Goal: Navigation & Orientation: Understand site structure

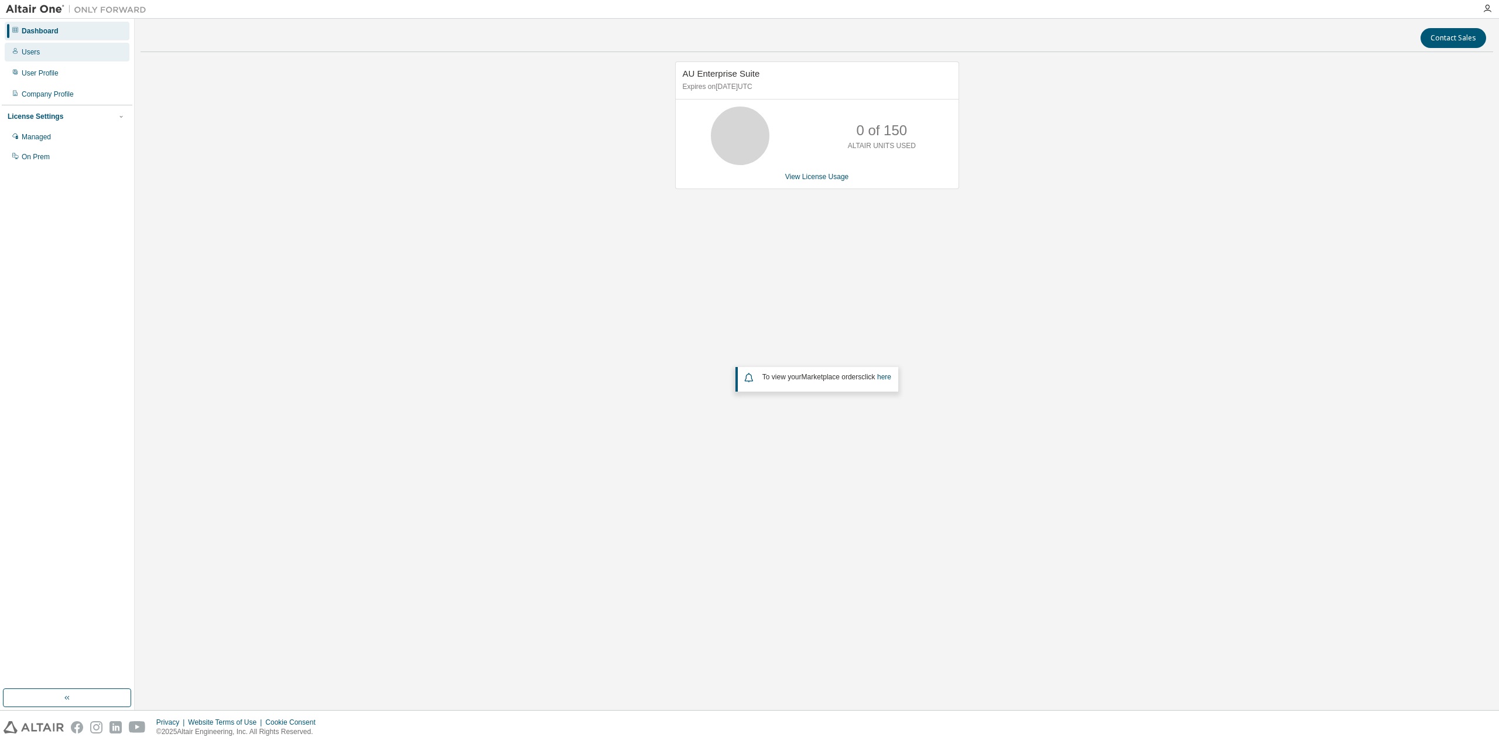
click at [49, 53] on div "Users" at bounding box center [67, 52] width 125 height 19
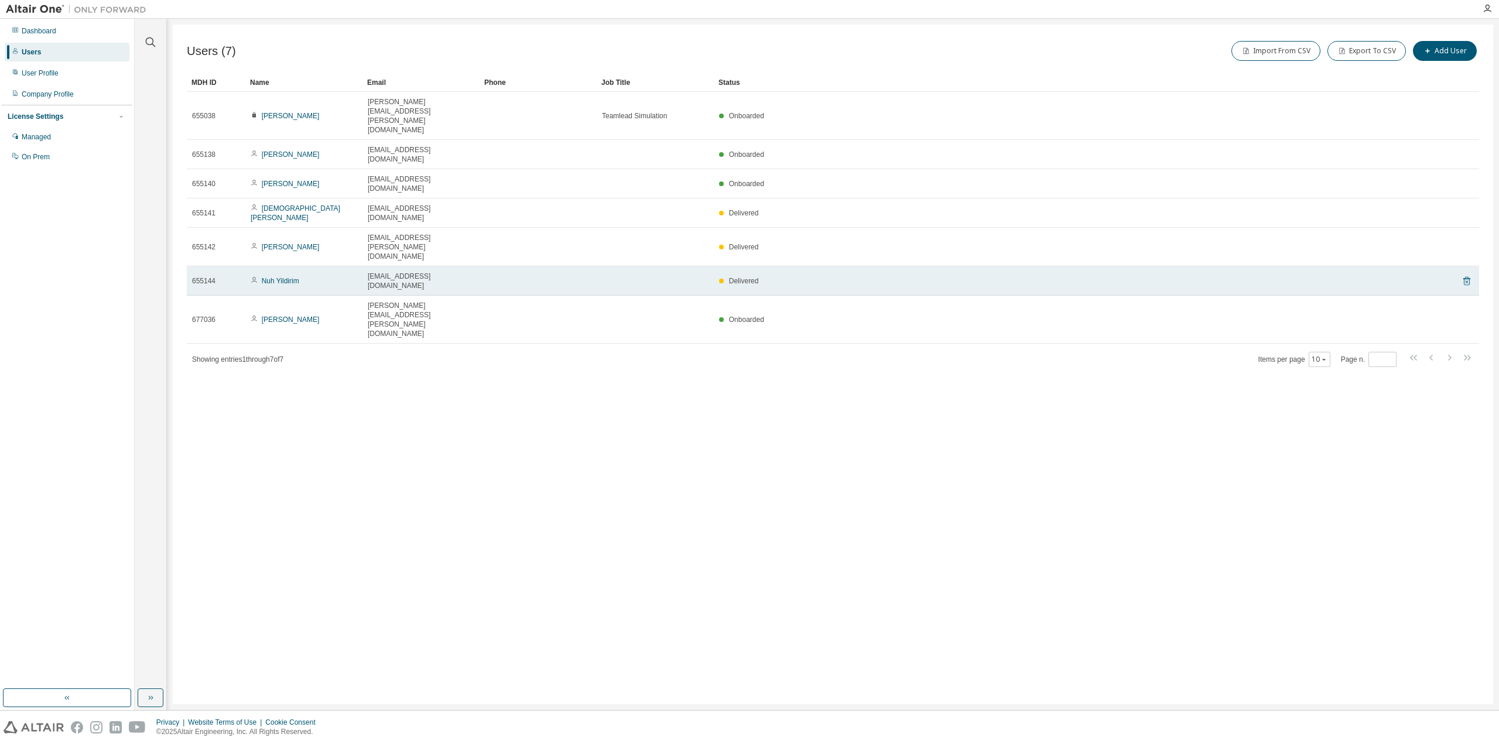
click at [1468, 274] on icon at bounding box center [1467, 281] width 11 height 14
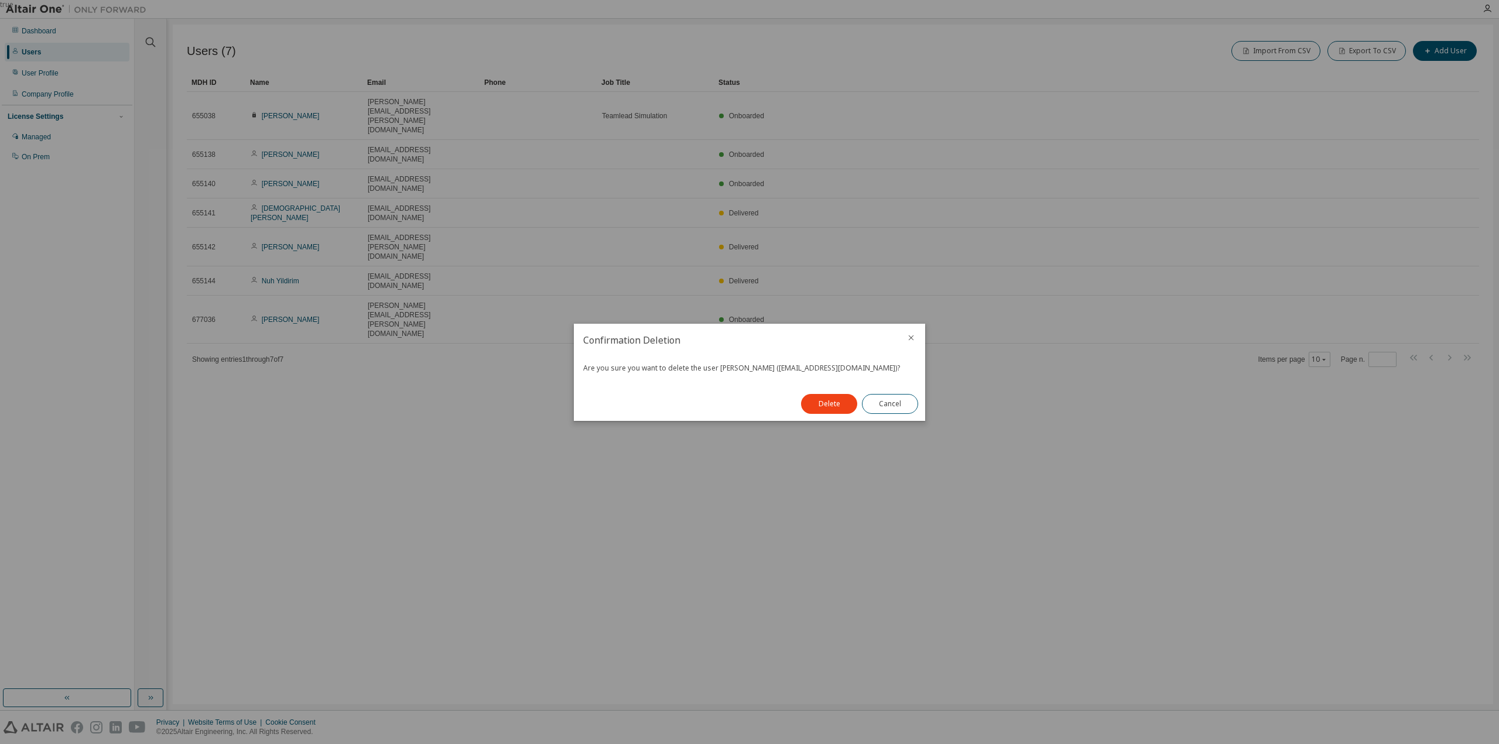
click at [913, 333] on div at bounding box center [911, 339] width 28 height 30
click at [883, 406] on button "Cancel" at bounding box center [890, 404] width 56 height 20
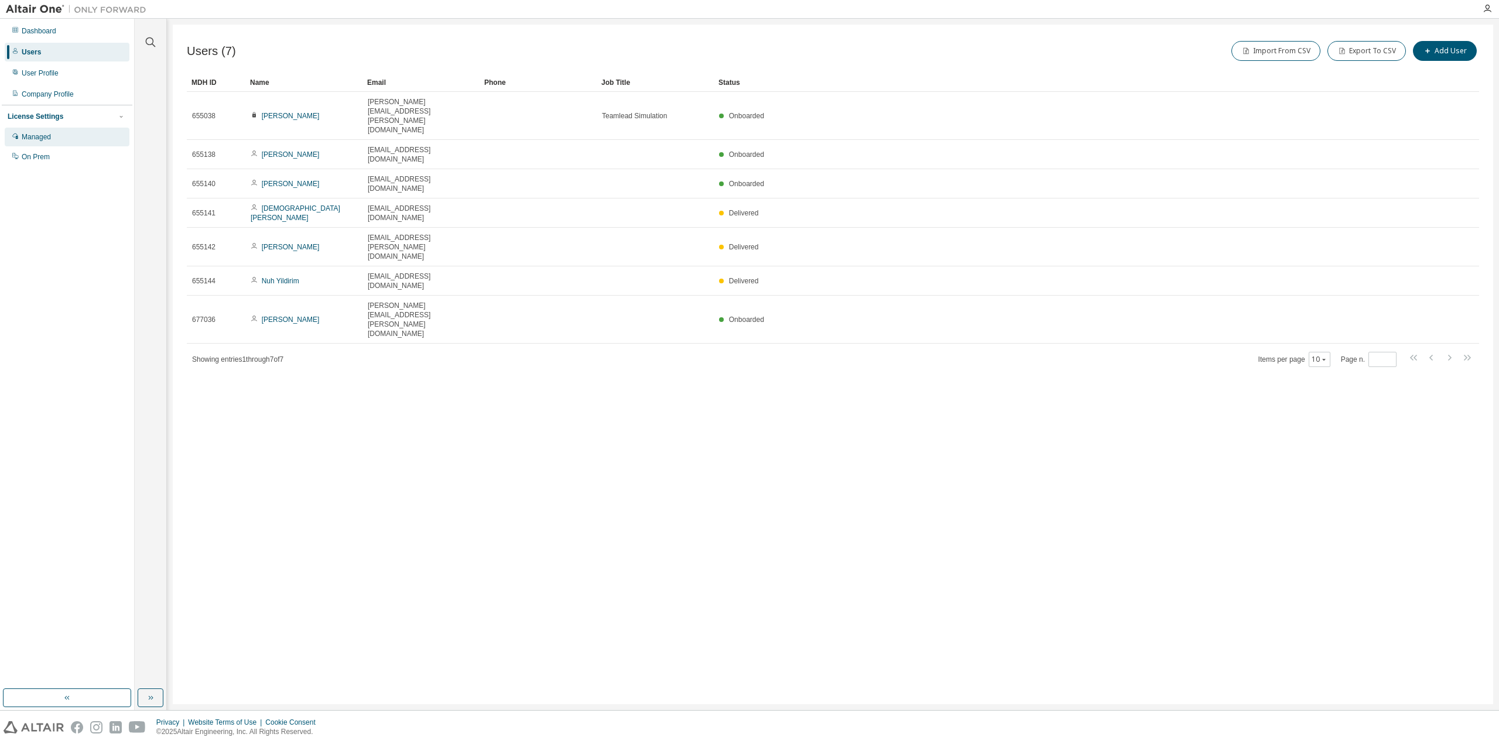
click at [43, 138] on div "Managed" at bounding box center [36, 136] width 29 height 9
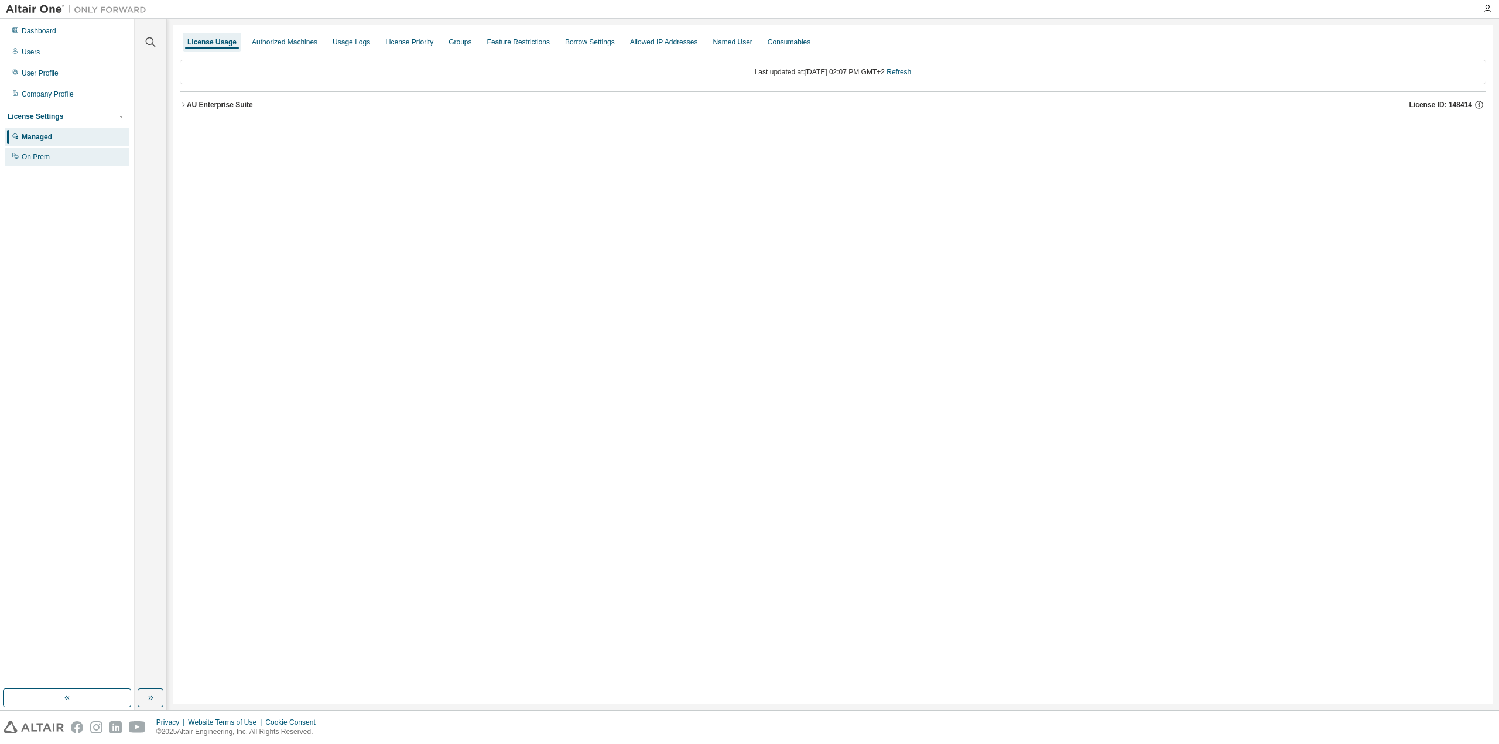
click at [47, 156] on div "On Prem" at bounding box center [36, 156] width 28 height 9
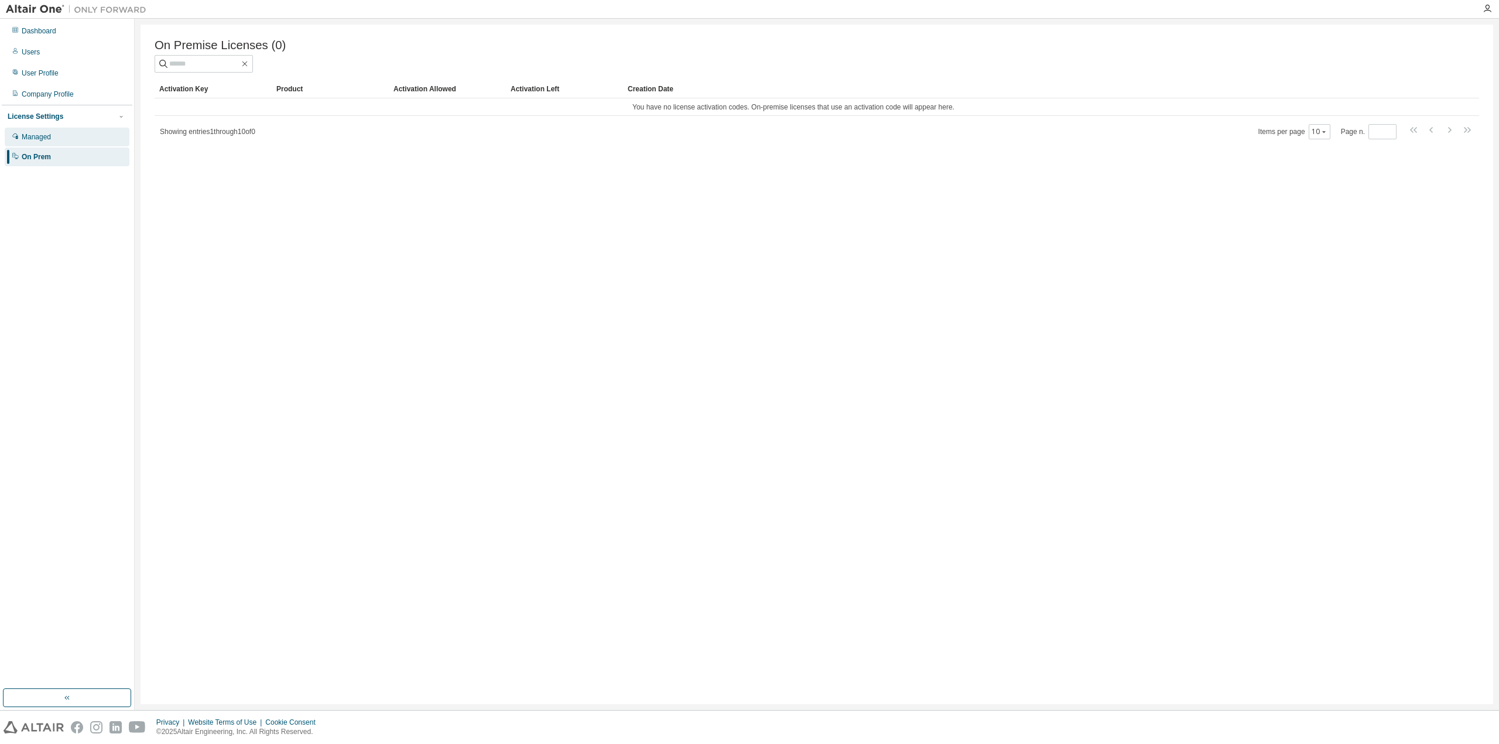
click at [44, 138] on div "Managed" at bounding box center [36, 136] width 29 height 9
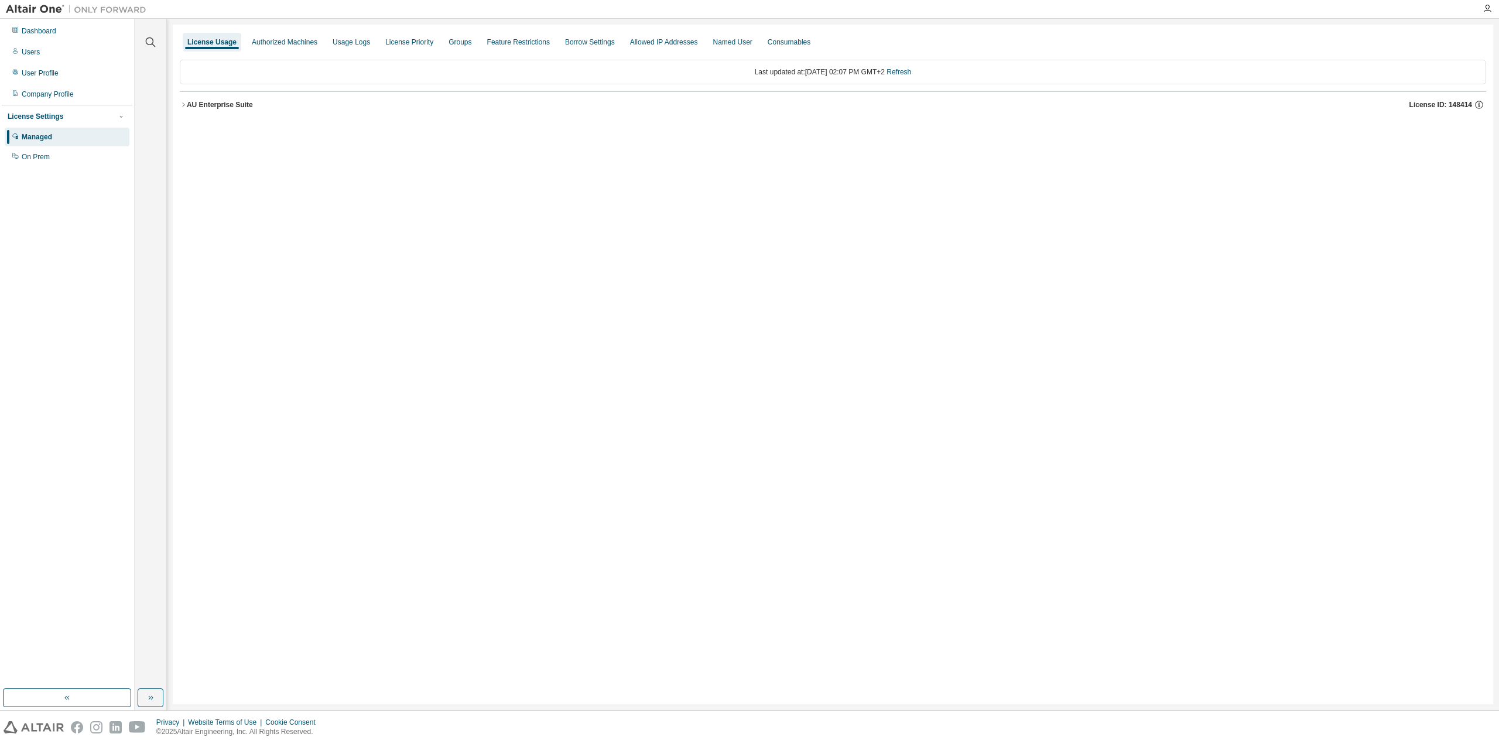
click at [208, 103] on div "AU Enterprise Suite" at bounding box center [220, 104] width 66 height 9
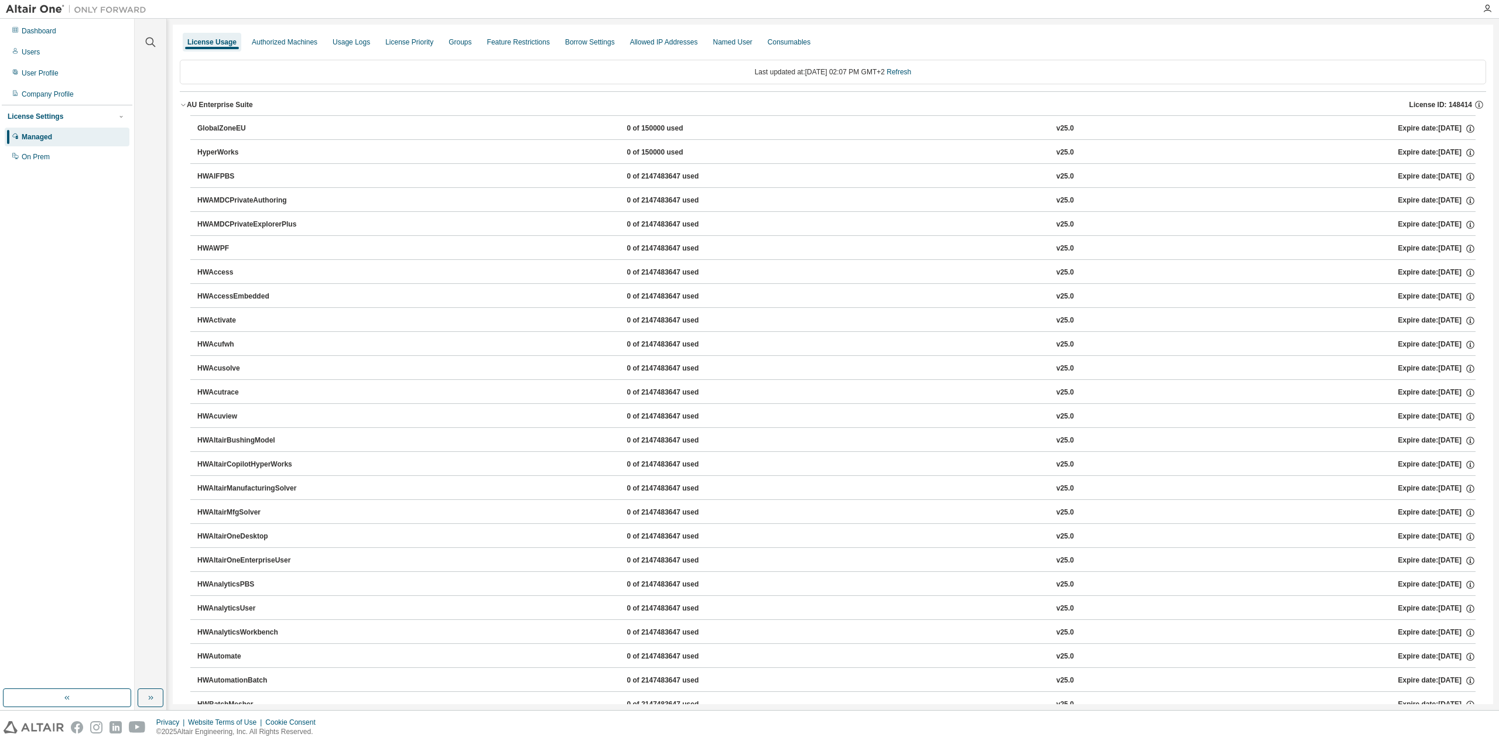
click at [208, 103] on div "AU Enterprise Suite" at bounding box center [220, 104] width 66 height 9
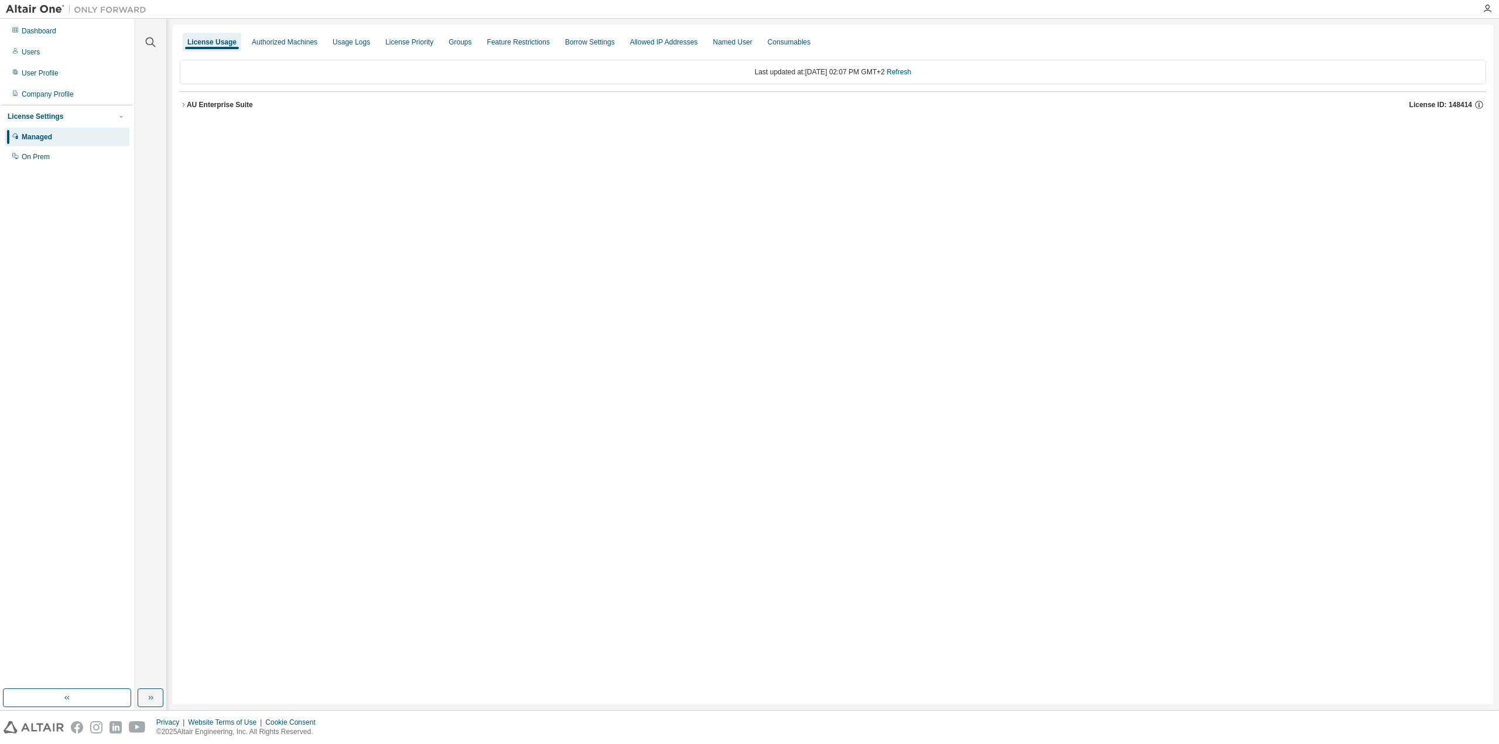
click at [49, 116] on div "License Settings" at bounding box center [36, 116] width 56 height 9
click at [51, 98] on div "Company Profile" at bounding box center [48, 94] width 52 height 9
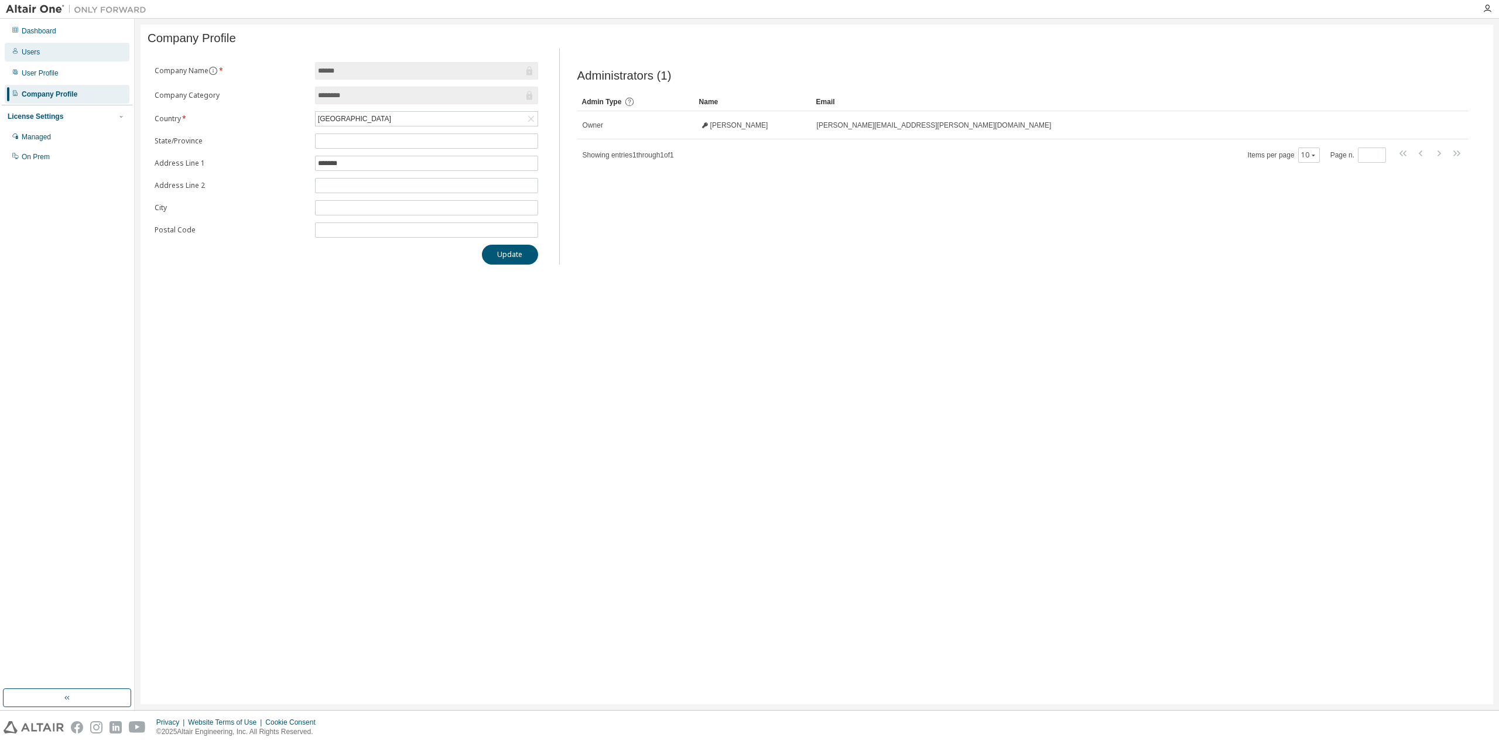
click at [53, 54] on div "Users" at bounding box center [67, 52] width 125 height 19
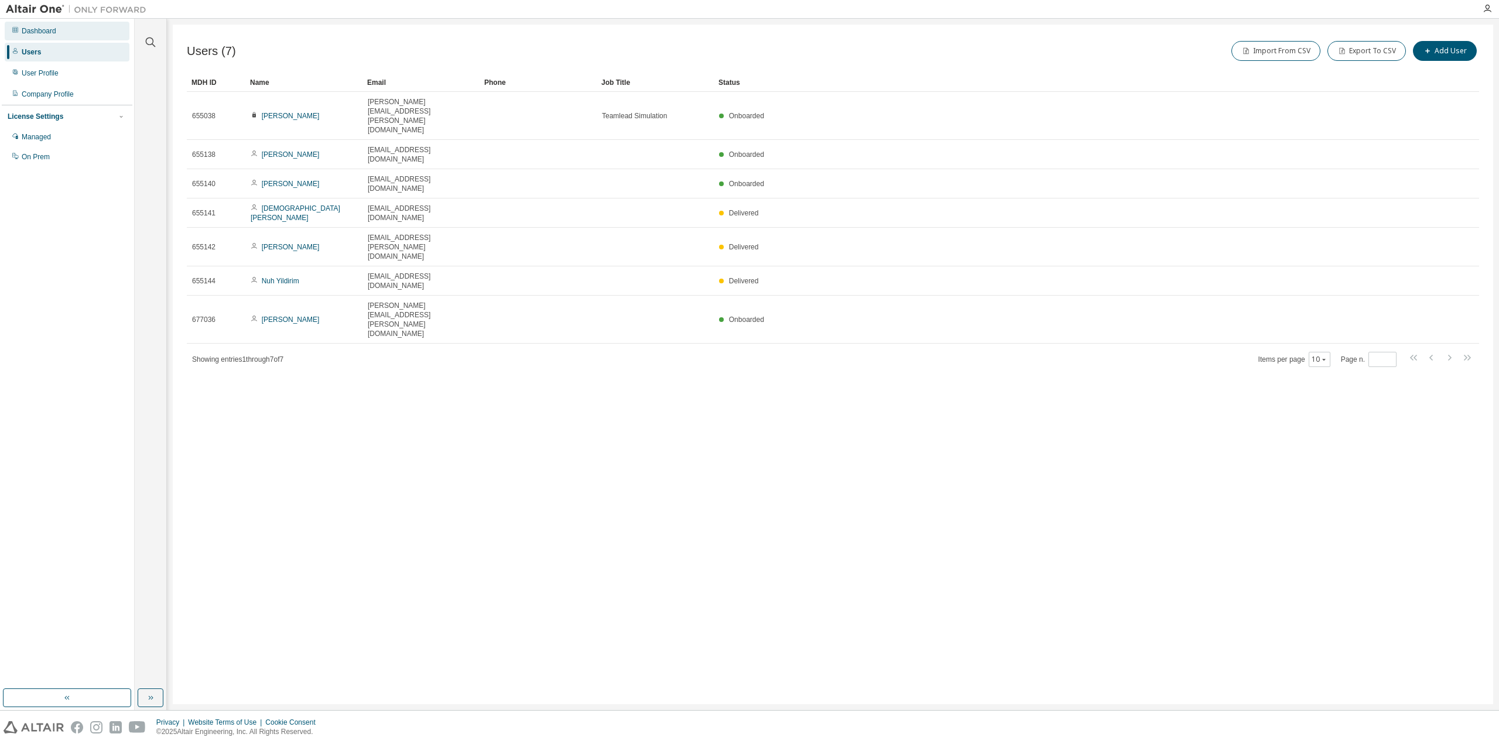
click at [56, 30] on div "Dashboard" at bounding box center [67, 31] width 125 height 19
